Goal: Information Seeking & Learning: Learn about a topic

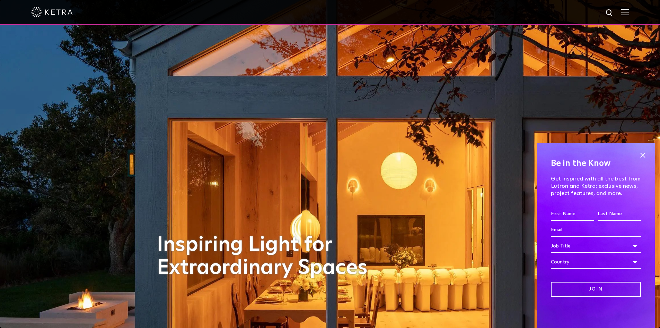
click at [629, 13] on img at bounding box center [626, 12] width 8 height 7
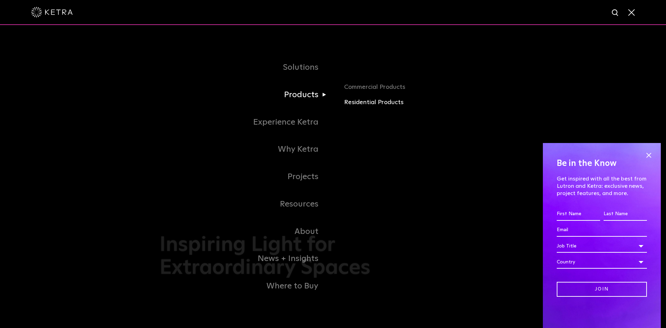
click at [364, 103] on link "Residential Products" at bounding box center [425, 102] width 162 height 10
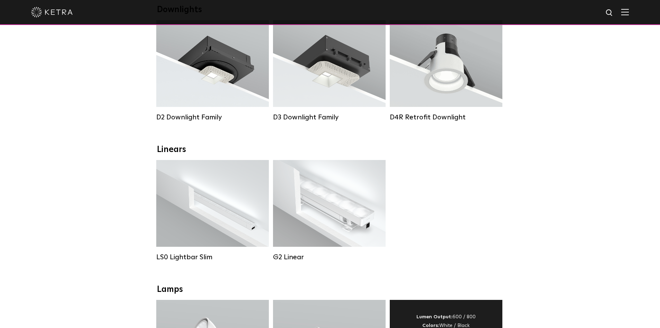
scroll to position [69, 0]
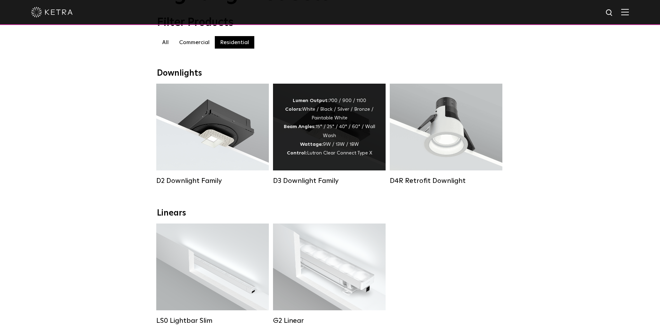
click at [342, 126] on div "Lumen Output: 700 / 900 / 1100 Colors: White / Black / Silver / Bronze / Painta…" at bounding box center [330, 126] width 92 height 61
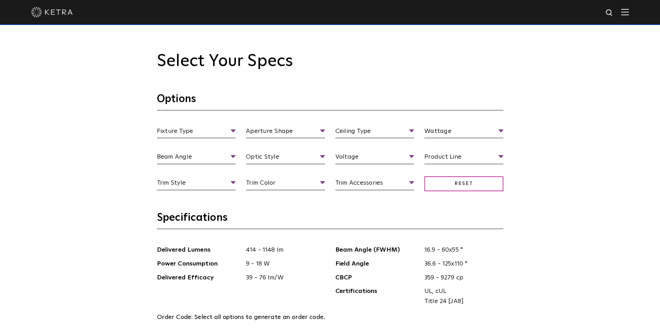
scroll to position [659, 0]
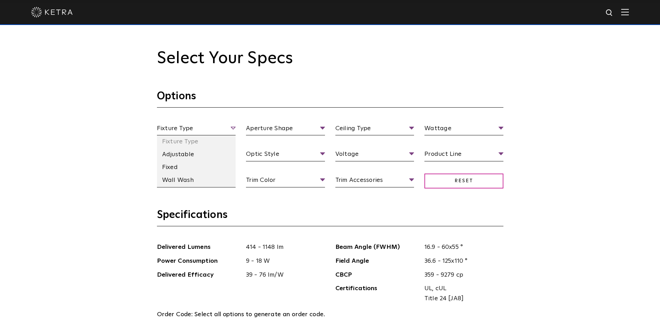
click at [235, 127] on span "Fixture Type" at bounding box center [196, 129] width 79 height 12
click at [233, 127] on span "Fixture Type" at bounding box center [196, 129] width 79 height 12
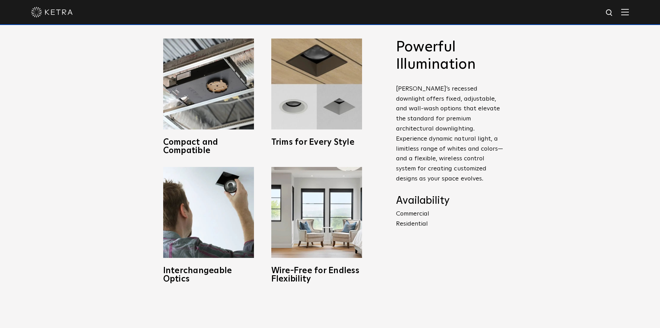
scroll to position [307, 0]
